Goal: Task Accomplishment & Management: Use online tool/utility

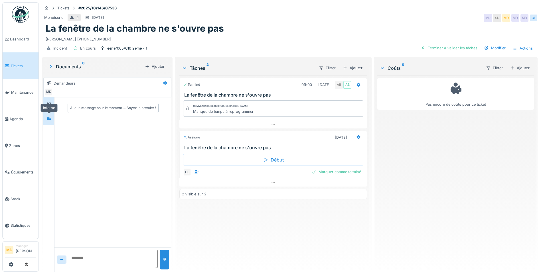
click at [45, 118] on div at bounding box center [48, 118] width 9 height 7
click at [273, 182] on icon at bounding box center [273, 183] width 5 height 4
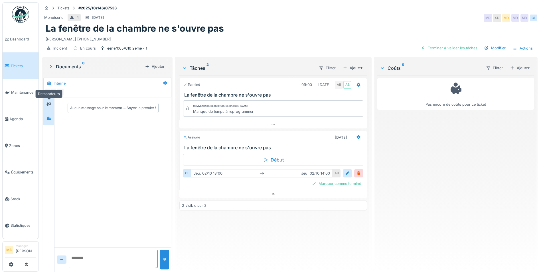
click at [48, 102] on div at bounding box center [48, 104] width 5 height 5
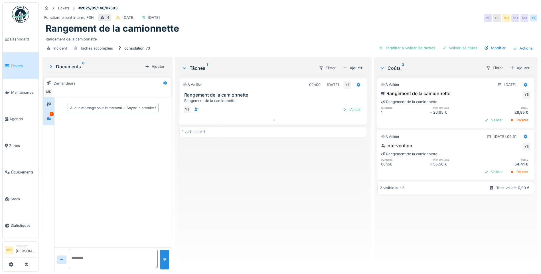
click at [44, 124] on div "1" at bounding box center [48, 119] width 11 height 14
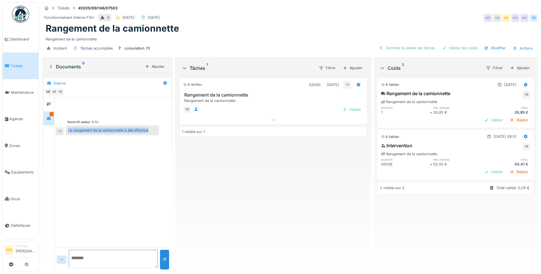
drag, startPoint x: 150, startPoint y: 131, endPoint x: 68, endPoint y: 129, distance: 81.9
click at [68, 129] on div "Le rangement de la camionnette a été effectué" at bounding box center [112, 131] width 93 height 10
copy div "Le rangement de la camionnette a été effectué"
click at [349, 110] on div "Valider" at bounding box center [351, 110] width 23 height 8
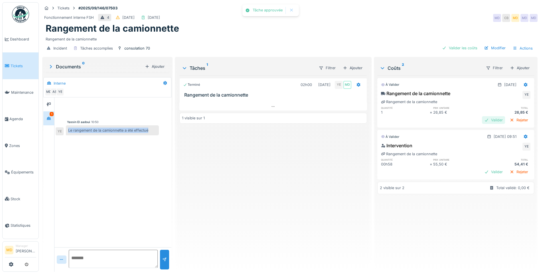
click at [482, 120] on div "Valider" at bounding box center [493, 120] width 23 height 8
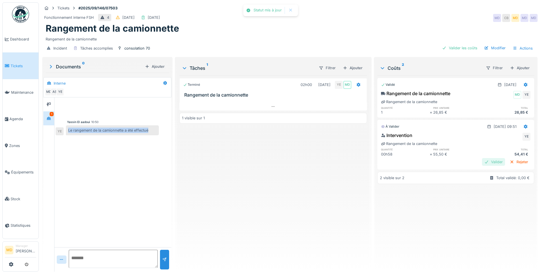
click at [487, 160] on div "Valider" at bounding box center [493, 162] width 23 height 8
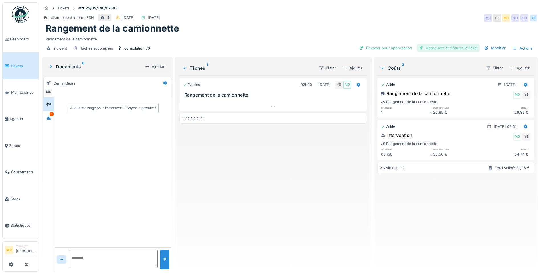
click at [430, 47] on div "Approuver et clôturer le ticket" at bounding box center [448, 48] width 63 height 8
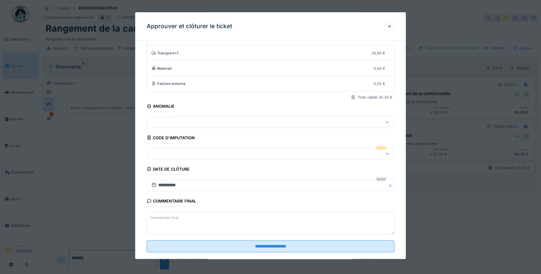
click at [185, 157] on div at bounding box center [271, 153] width 248 height 11
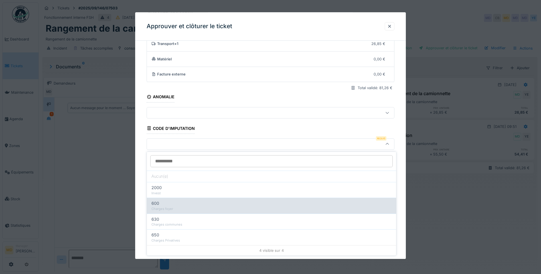
click at [181, 206] on div "600" at bounding box center [271, 204] width 240 height 6
type input "***"
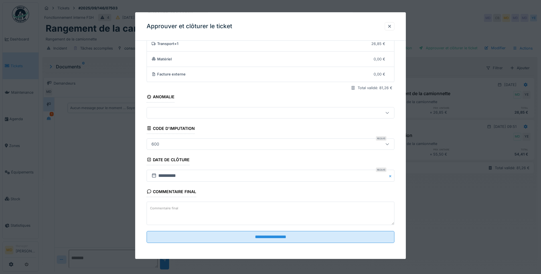
scroll to position [4, 0]
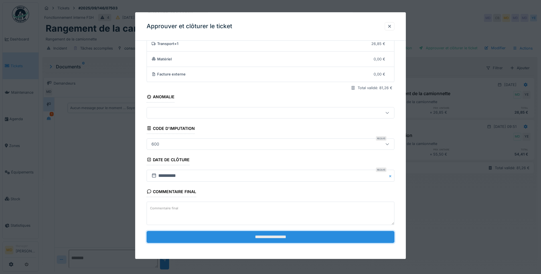
click at [268, 238] on input "**********" at bounding box center [271, 237] width 248 height 12
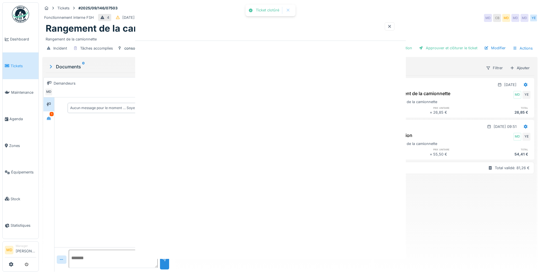
scroll to position [0, 0]
